Goal: Information Seeking & Learning: Learn about a topic

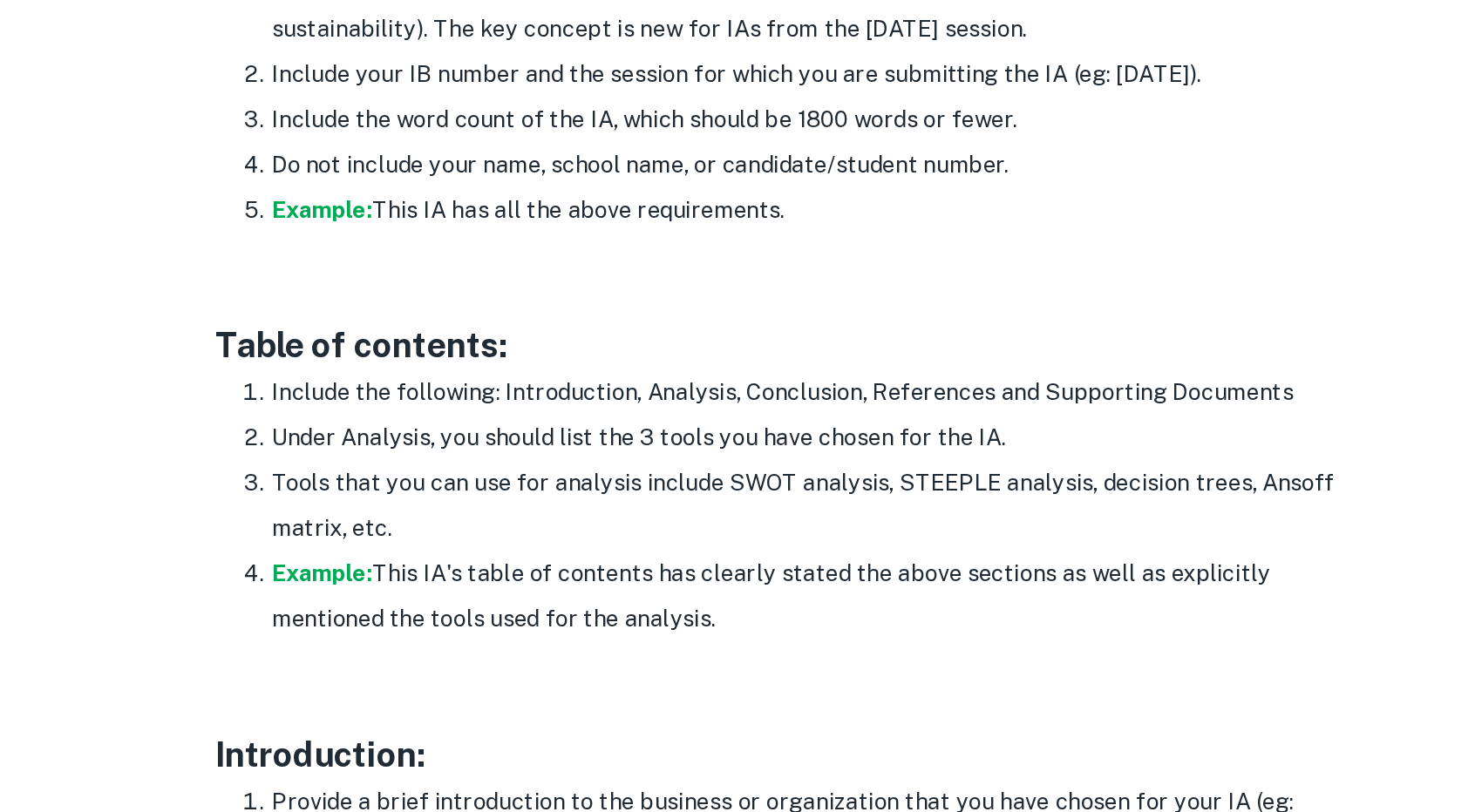
scroll to position [838, 0]
click at [684, 610] on li "Tools that you can use for analysis include SWOT analysis, STEEPLE analysis, de…" at bounding box center [755, 623] width 663 height 56
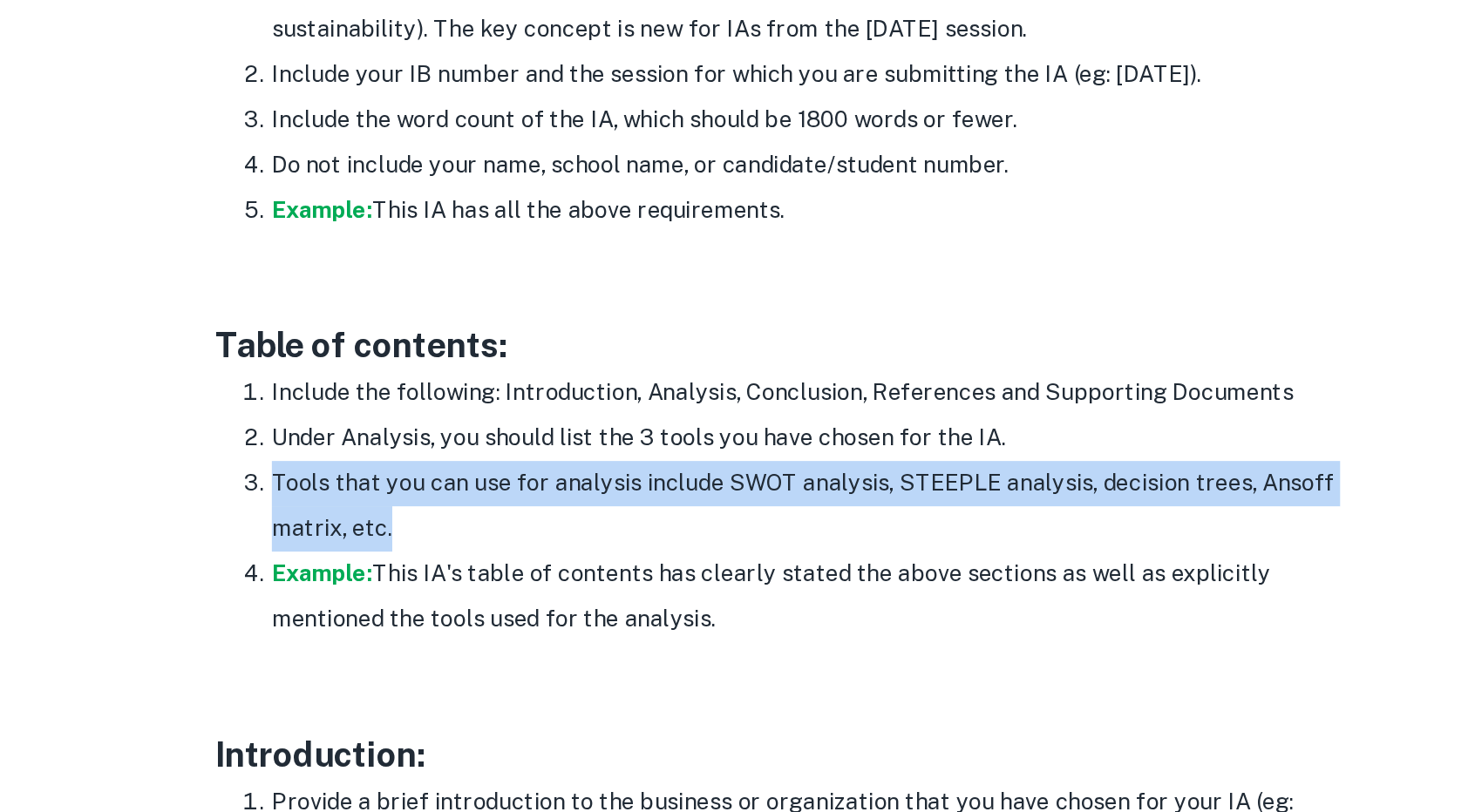
click at [684, 610] on li "Tools that you can use for analysis include SWOT analysis, STEEPLE analysis, de…" at bounding box center [755, 623] width 663 height 56
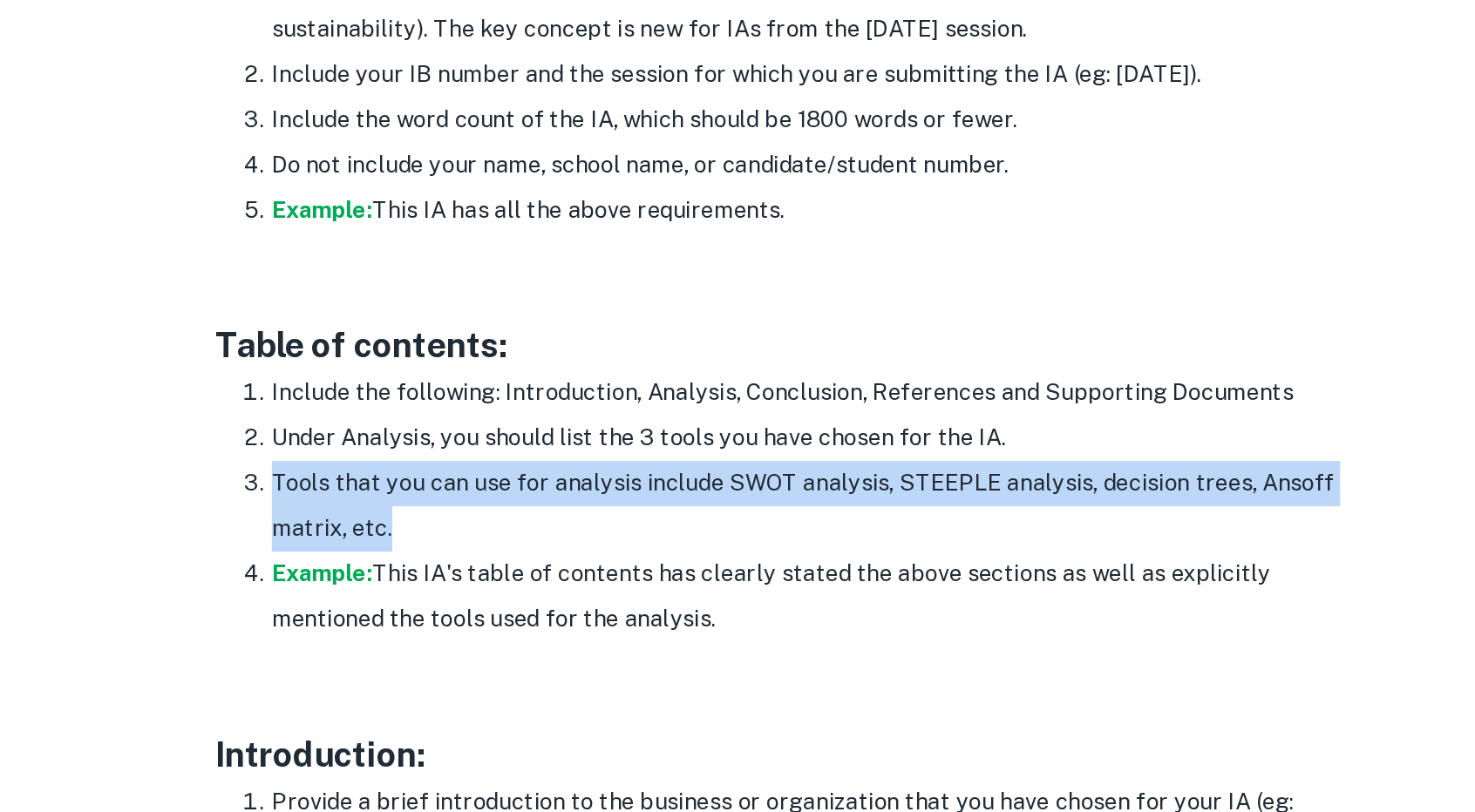
click at [696, 637] on li "Tools that you can use for analysis include SWOT analysis, STEEPLE analysis, de…" at bounding box center [755, 623] width 663 height 56
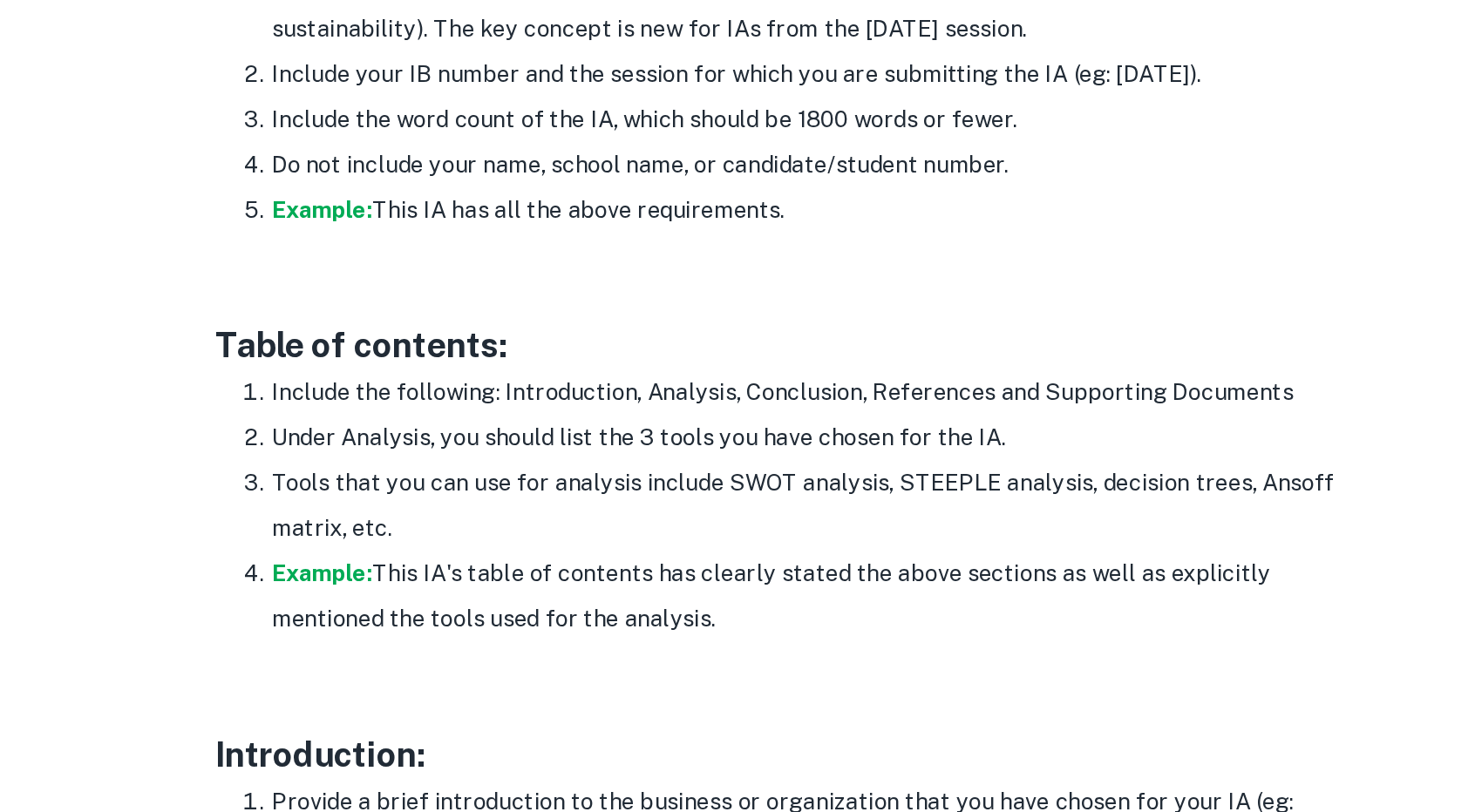
click at [688, 568] on li "Under Analysis, you should list the 3 tools you have chosen for the IA." at bounding box center [755, 581] width 663 height 28
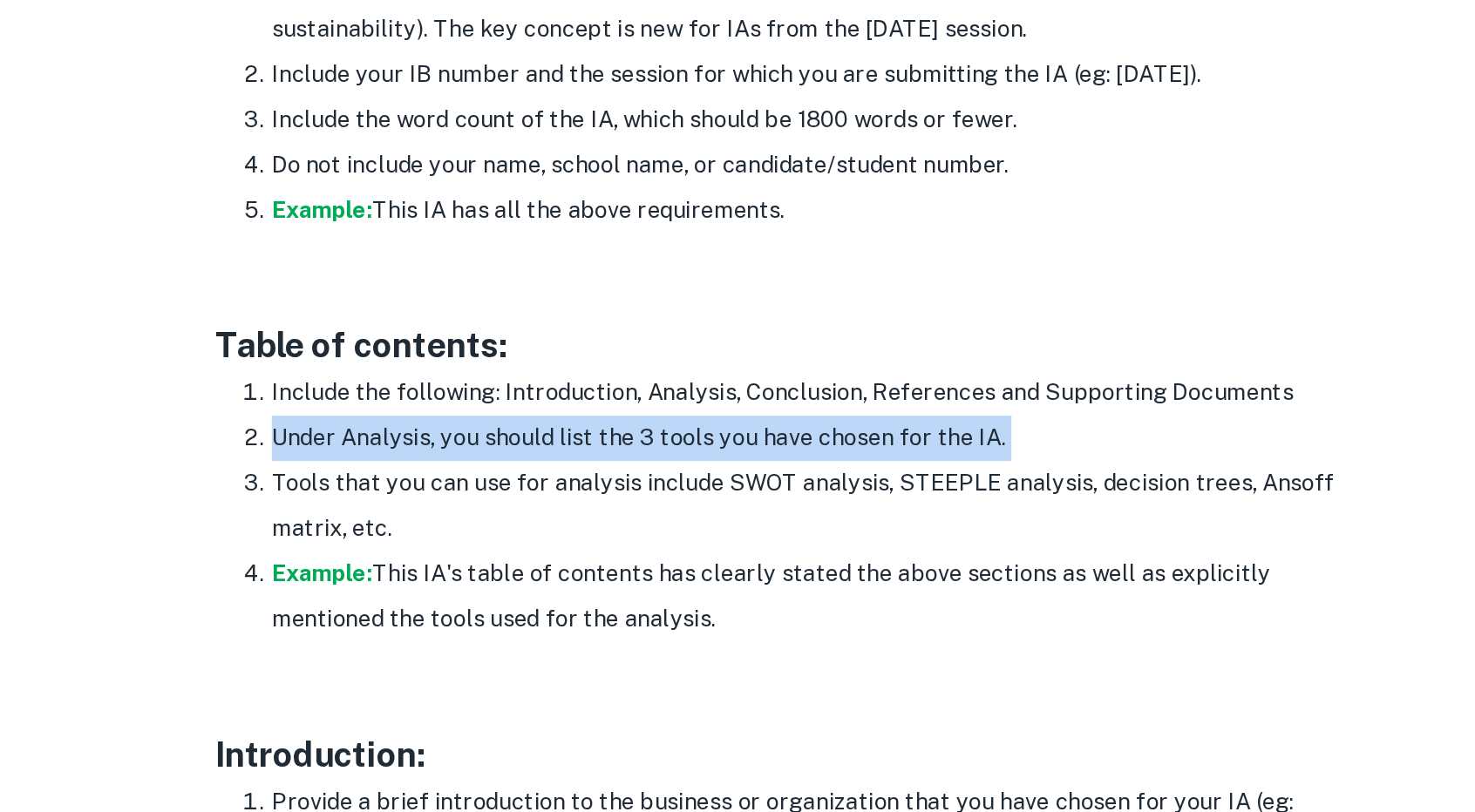
click at [688, 568] on li "Under Analysis, you should list the 3 tools you have chosen for the IA." at bounding box center [755, 581] width 663 height 28
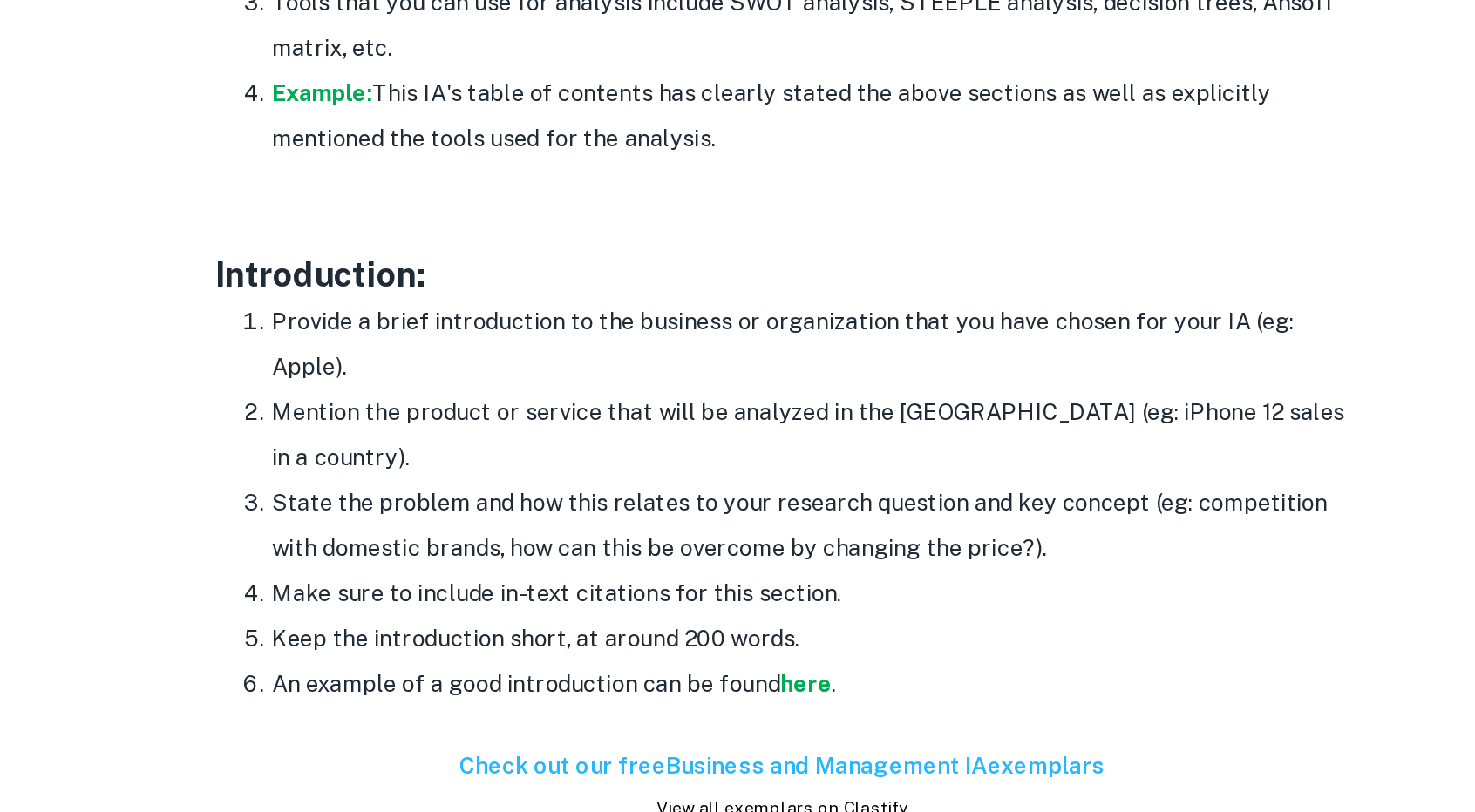
scroll to position [1137, 0]
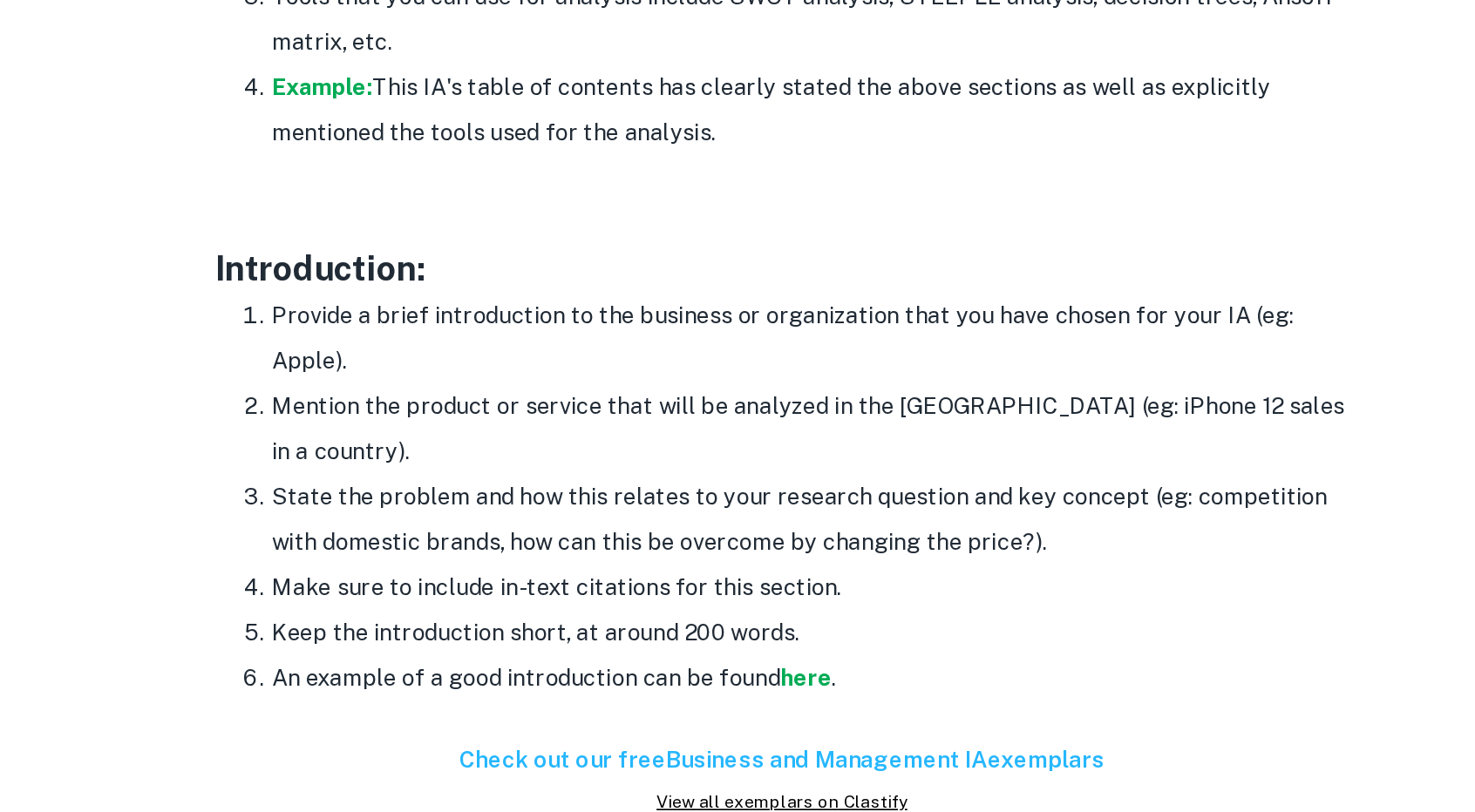
click at [651, 552] on li "Mention the product or service that will be analyzed in the [GEOGRAPHIC_DATA] (…" at bounding box center [755, 576] width 663 height 56
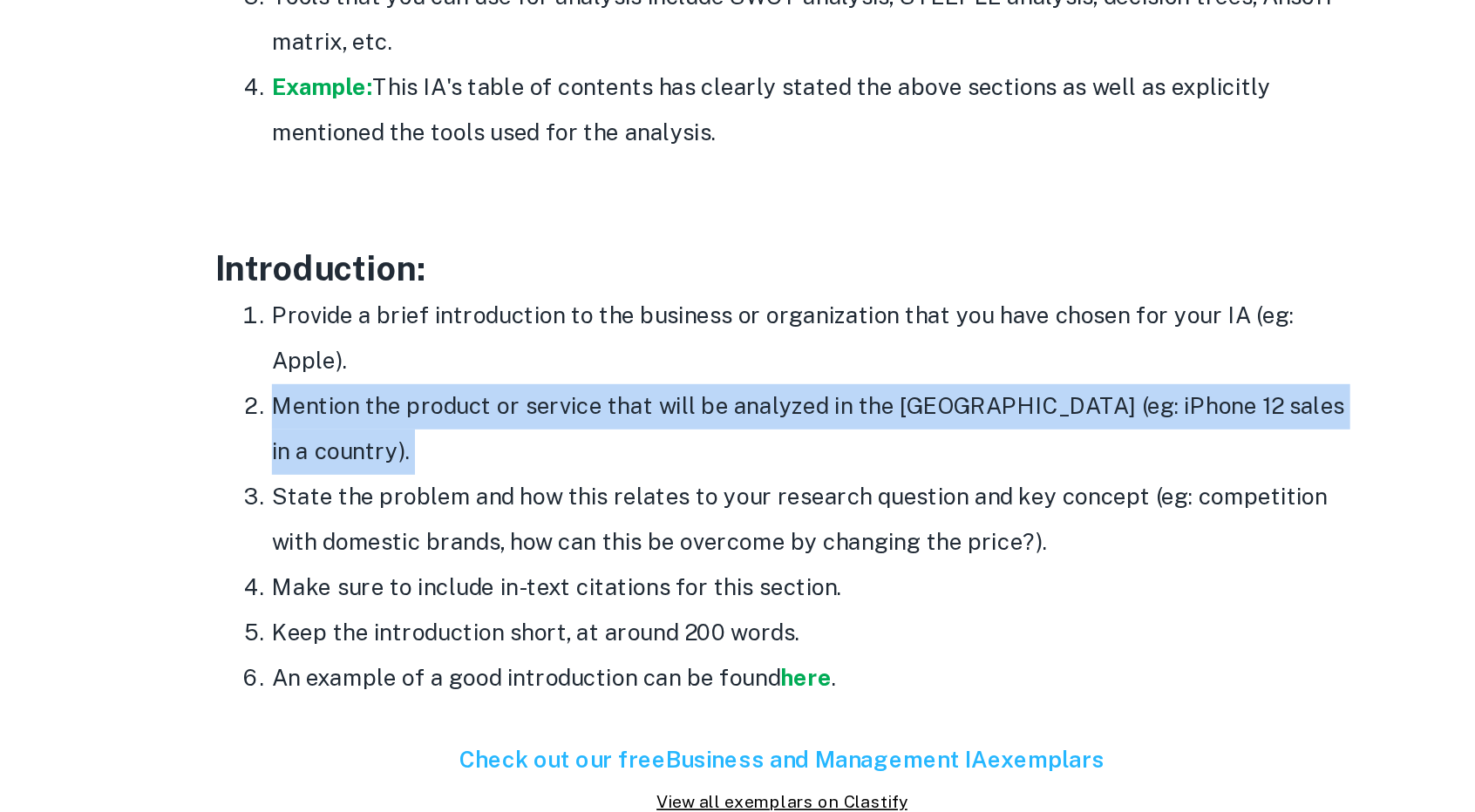
click at [651, 552] on li "Mention the product or service that will be analyzed in the [GEOGRAPHIC_DATA] (…" at bounding box center [755, 576] width 663 height 56
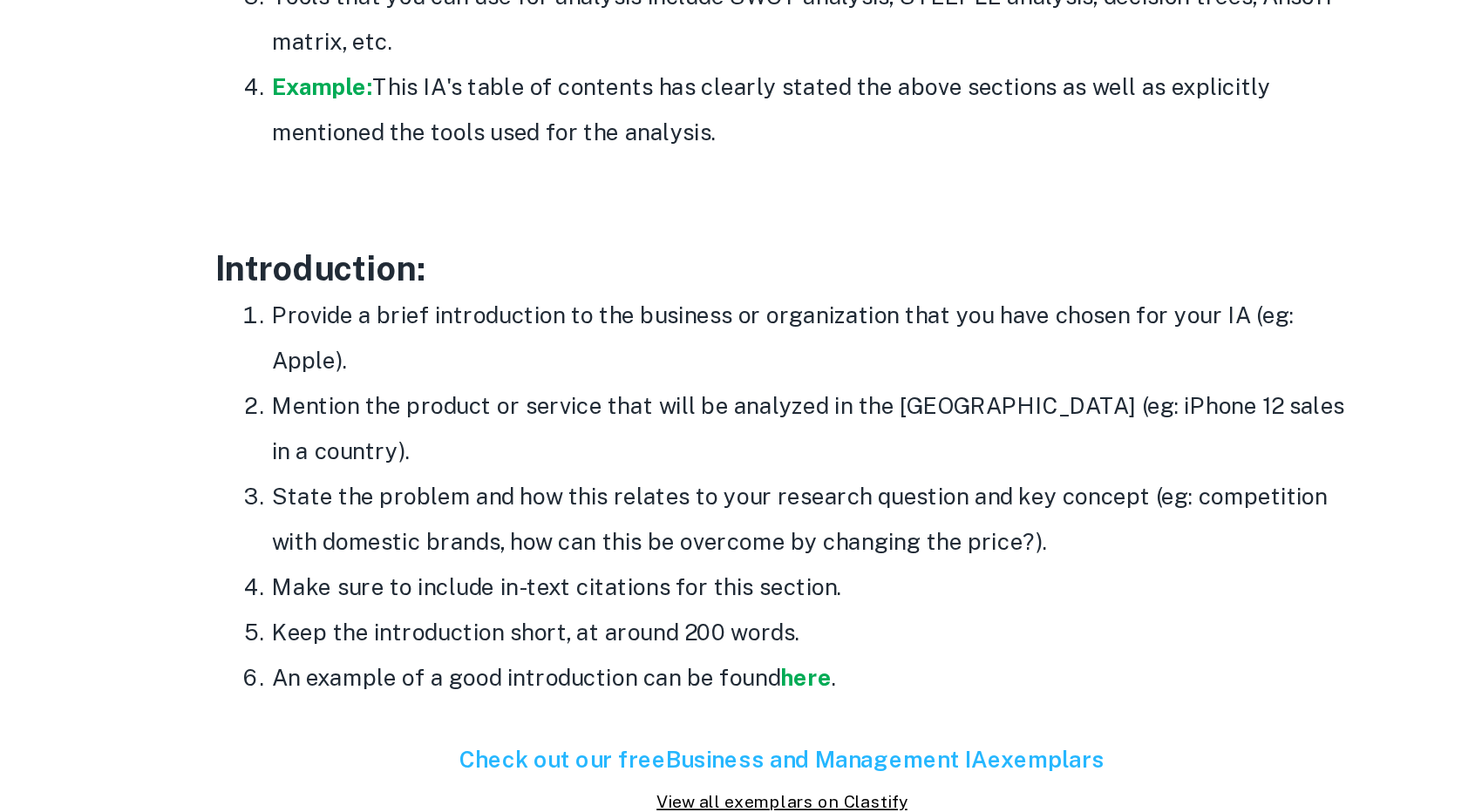
click at [637, 505] on li "Provide a brief introduction to the business or organization that you have chos…" at bounding box center [755, 521] width 663 height 56
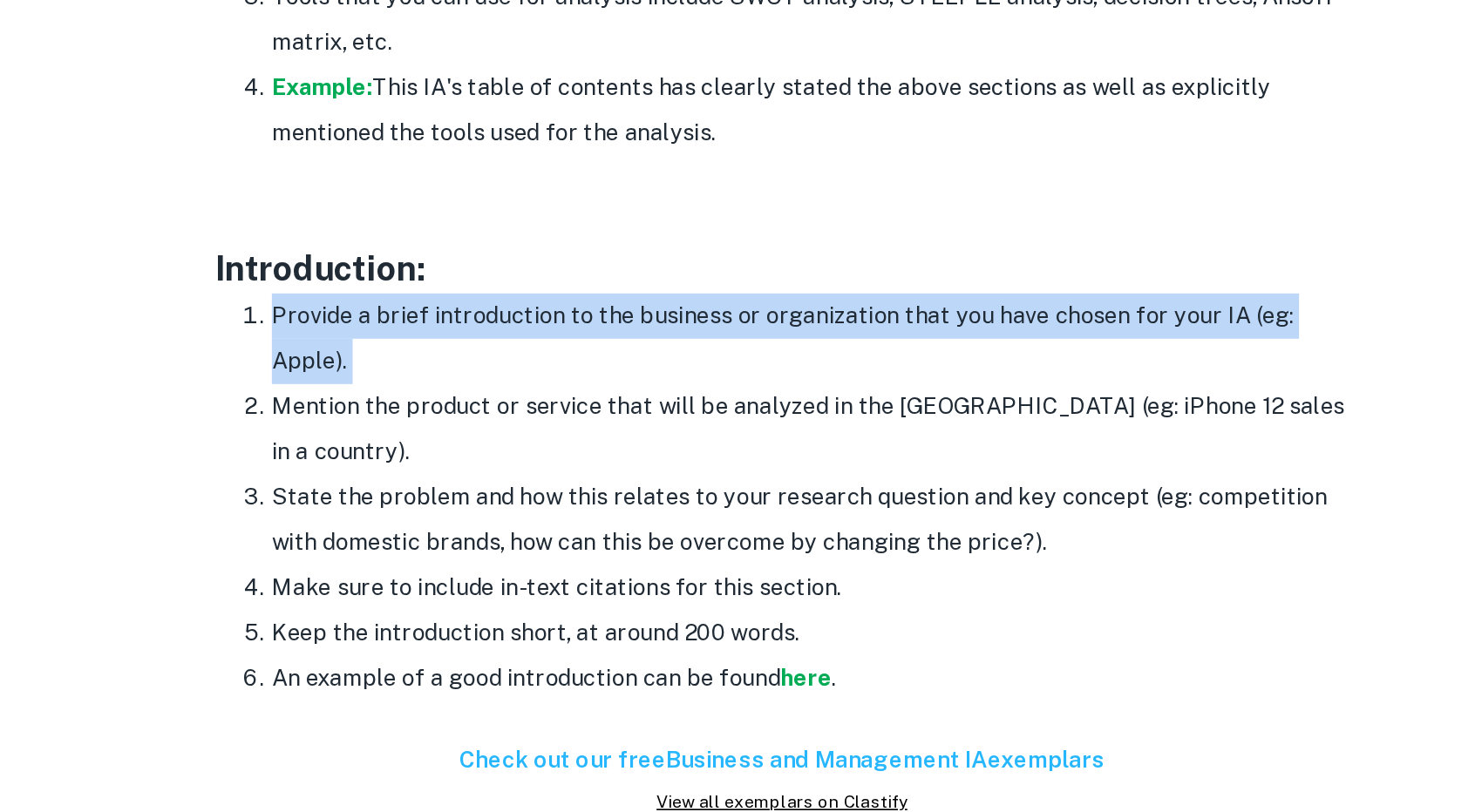
click at [637, 505] on li "Provide a brief introduction to the business or organization that you have chos…" at bounding box center [755, 521] width 663 height 56
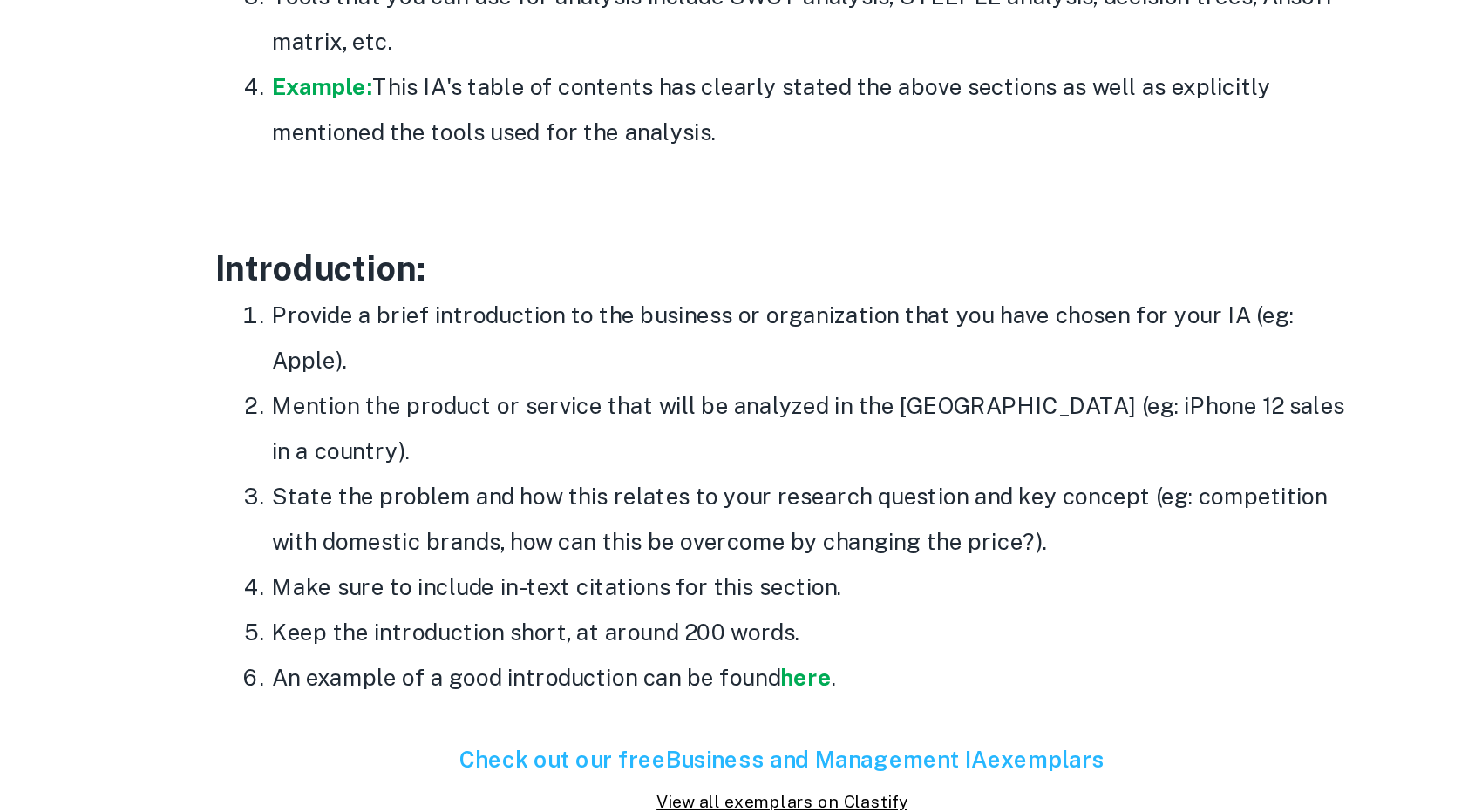
click at [610, 559] on li "Mention the product or service that will be analyzed in the [GEOGRAPHIC_DATA] (…" at bounding box center [755, 576] width 663 height 56
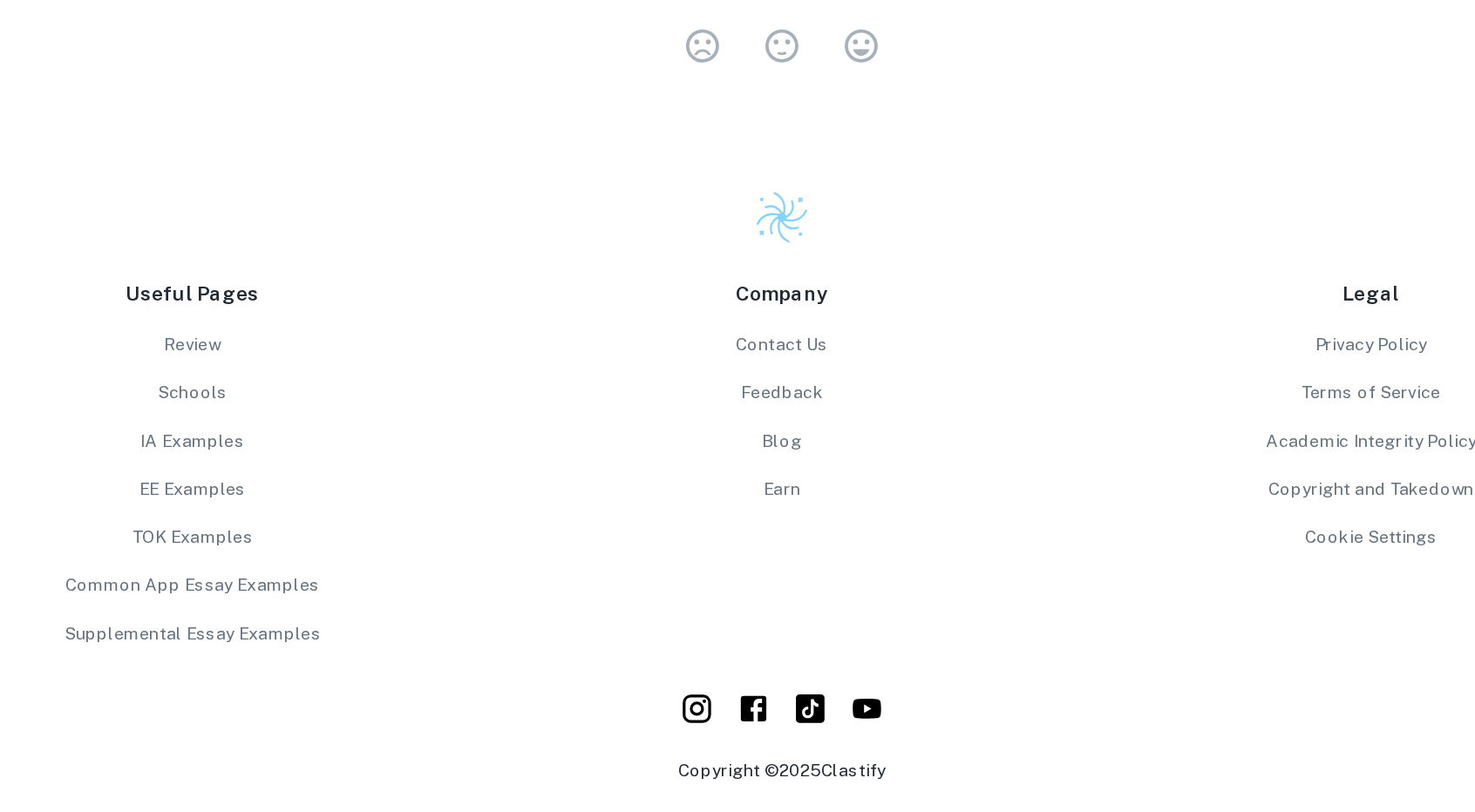
scroll to position [3281, 0]
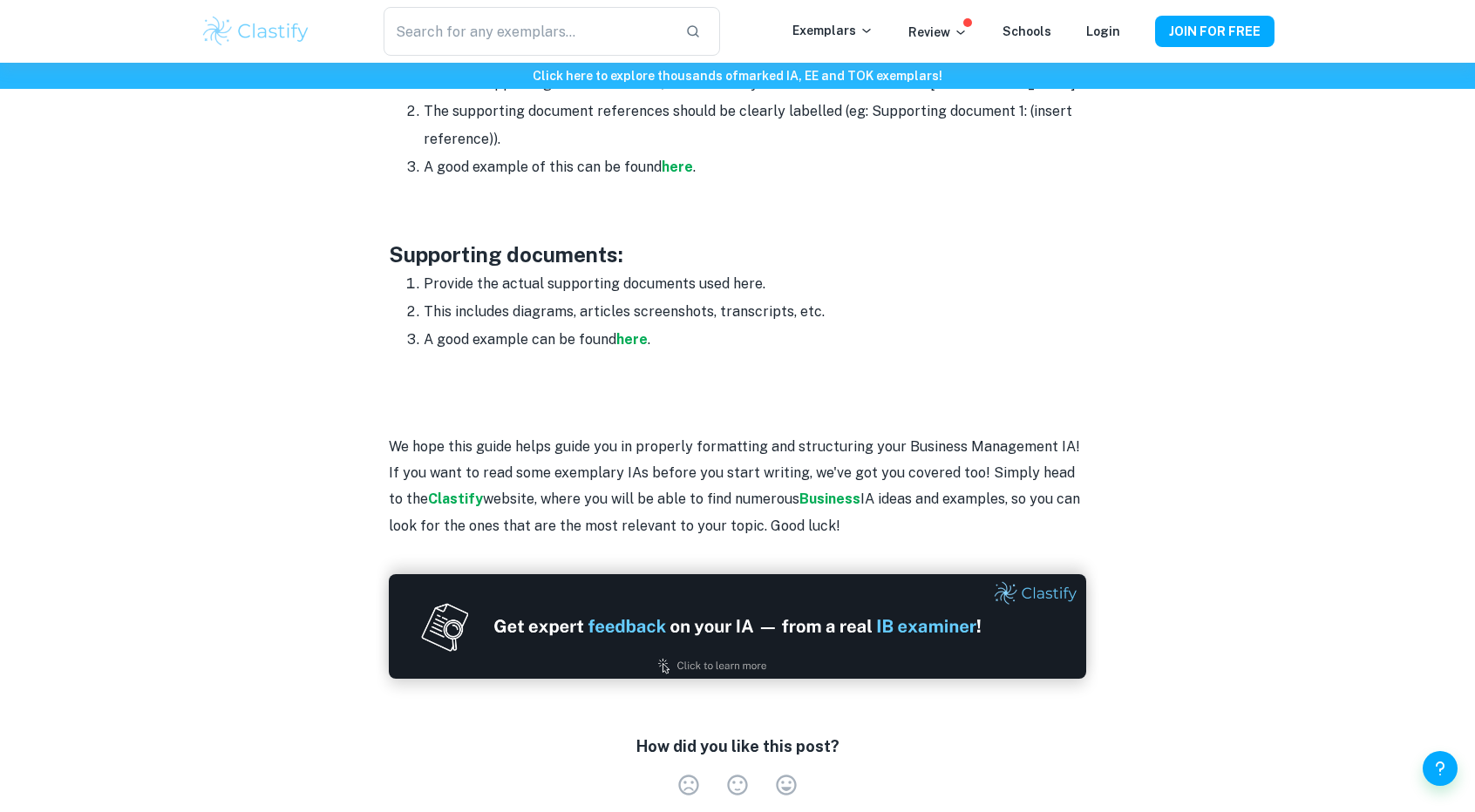
scroll to position [2817, 0]
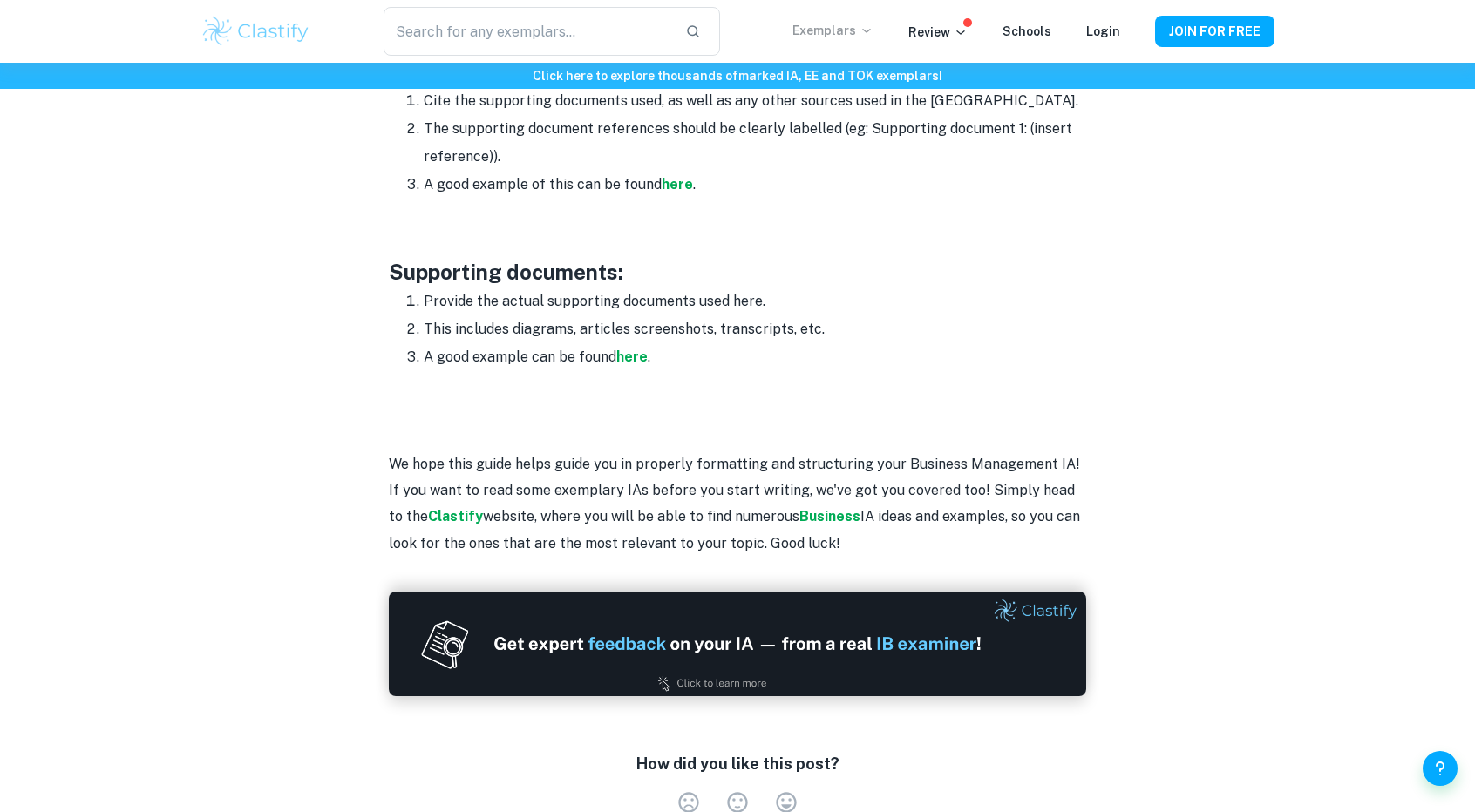
click at [849, 30] on p "Exemplars" at bounding box center [832, 30] width 81 height 20
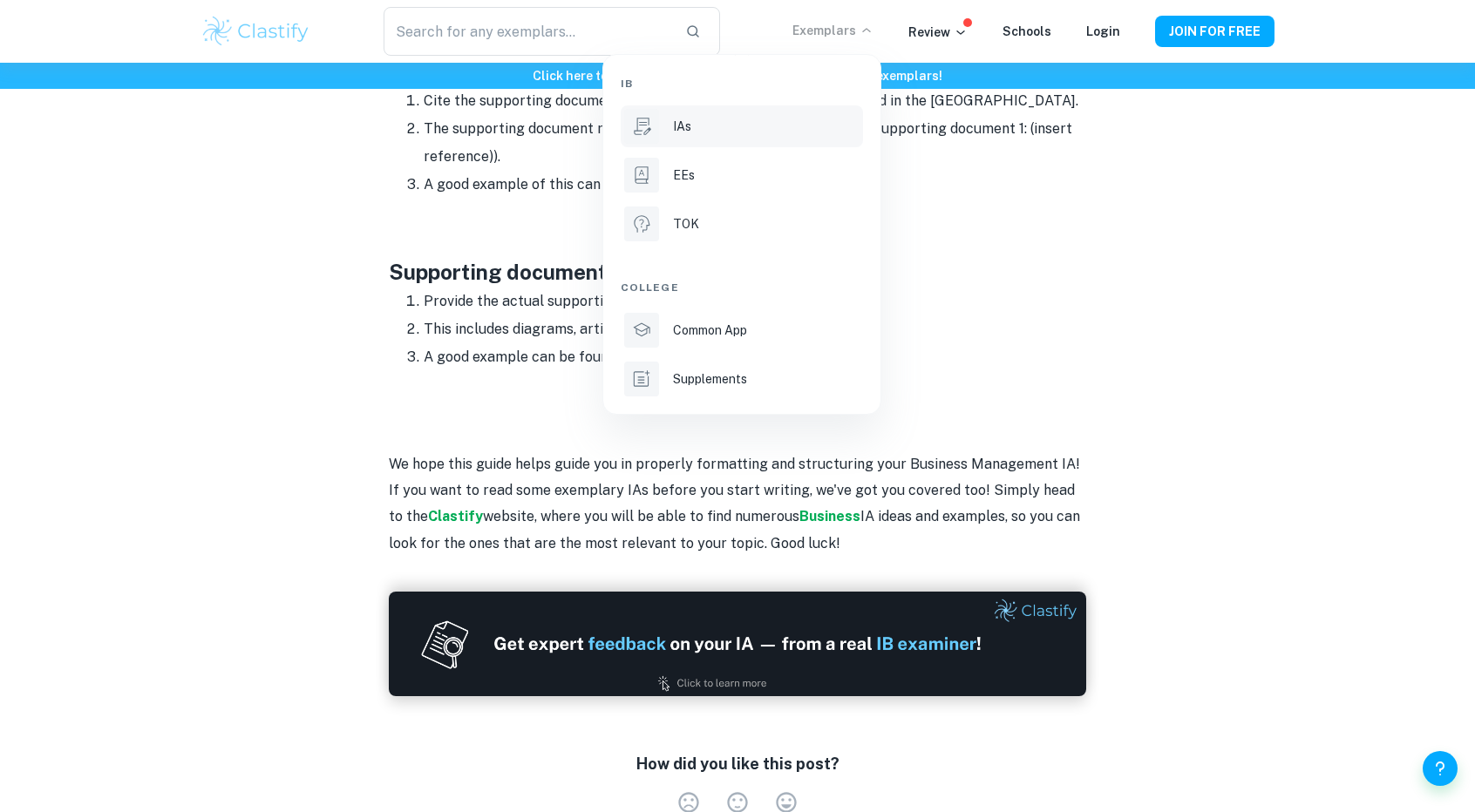
click at [681, 135] on p "IAs" at bounding box center [681, 126] width 19 height 20
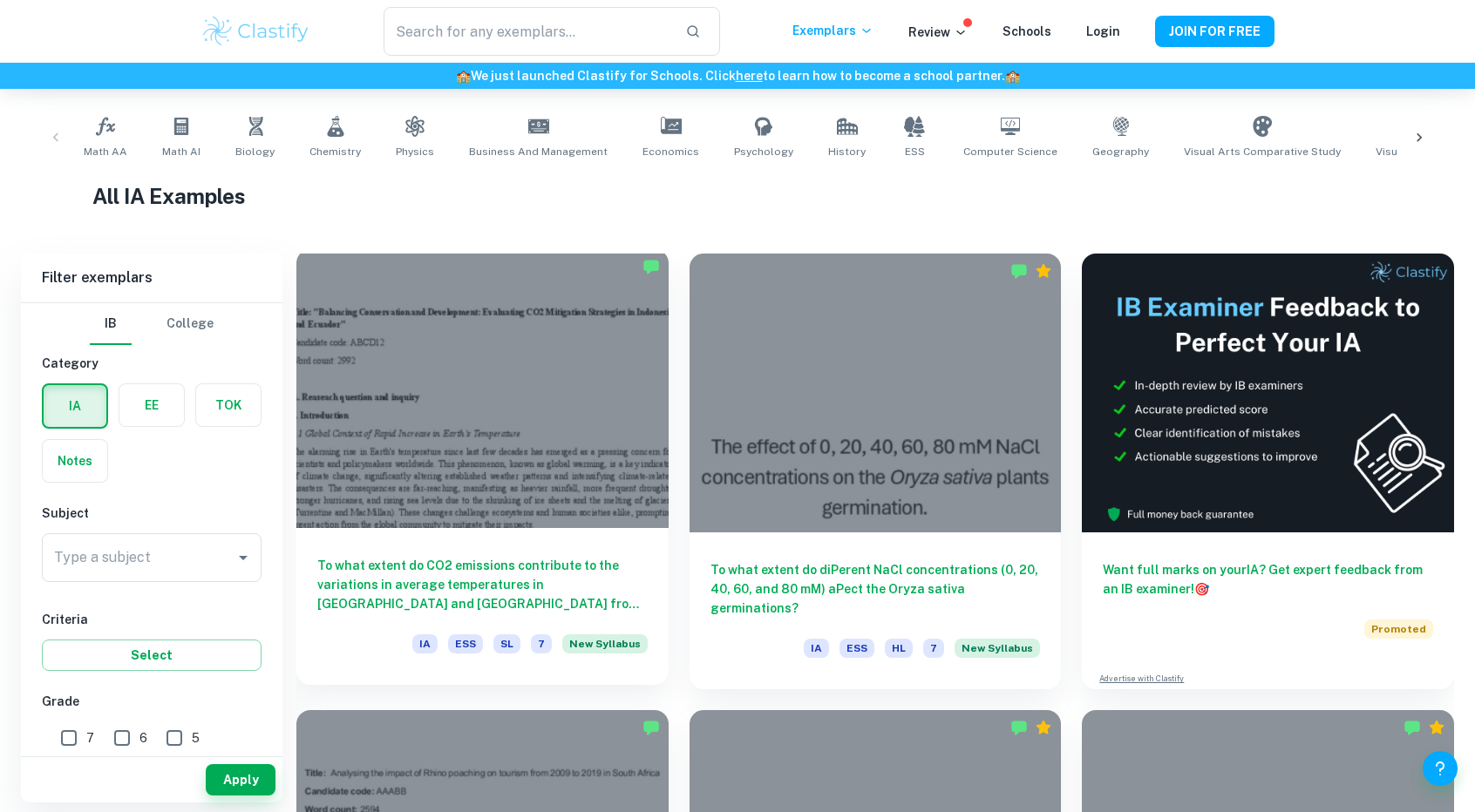
scroll to position [335, 0]
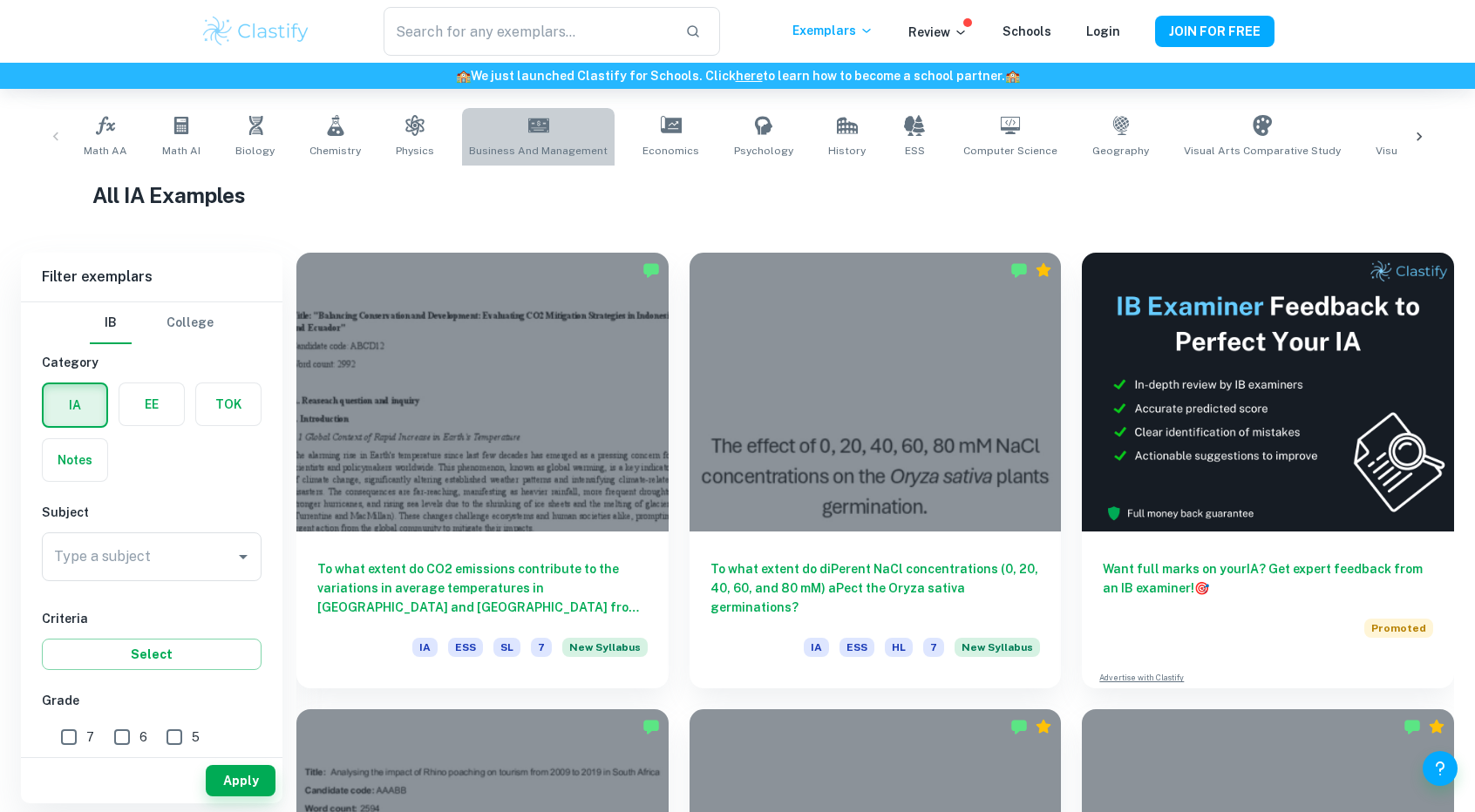
click at [531, 156] on span "Business and Management" at bounding box center [538, 150] width 139 height 16
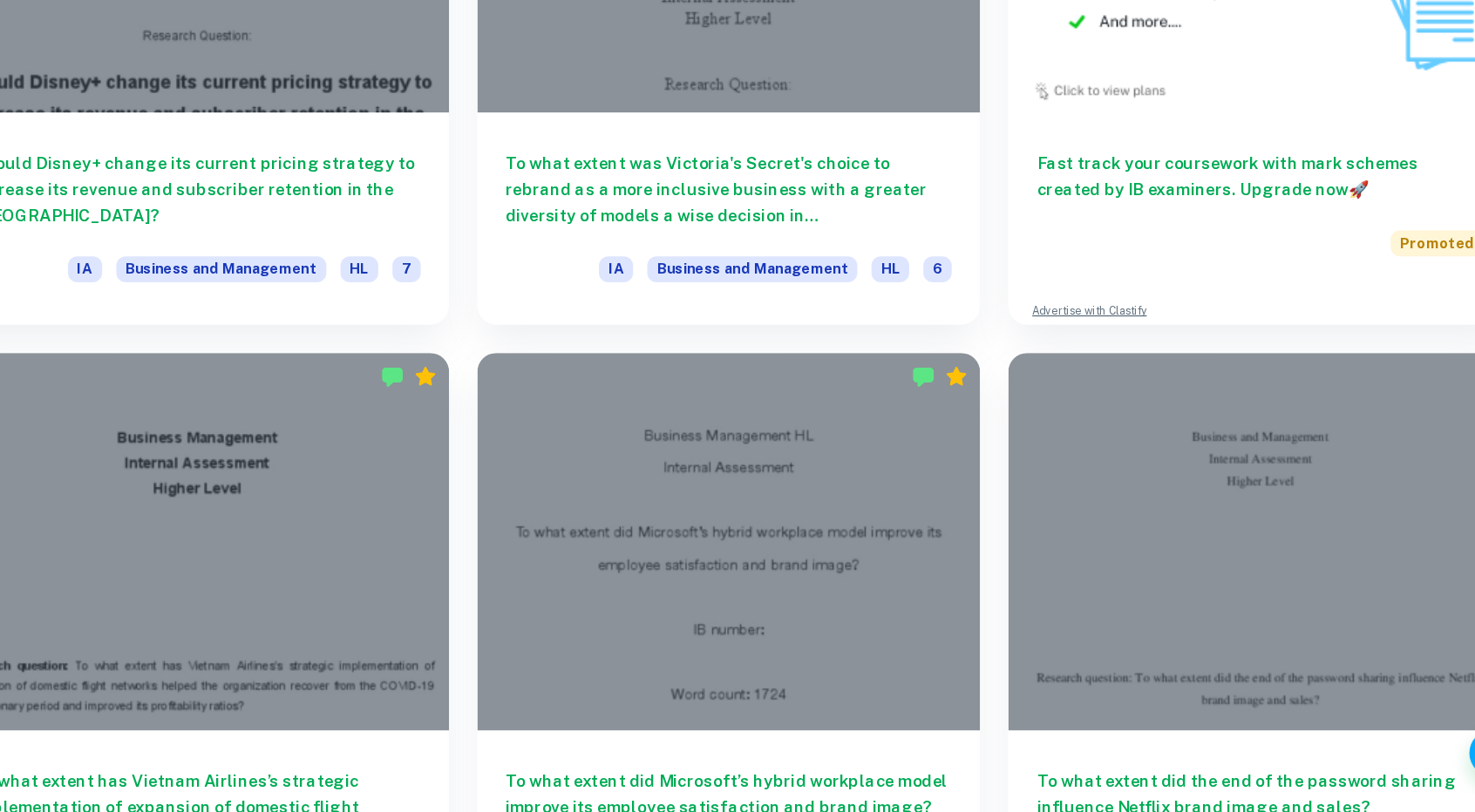
scroll to position [6200, 0]
